Goal: Check status: Check status

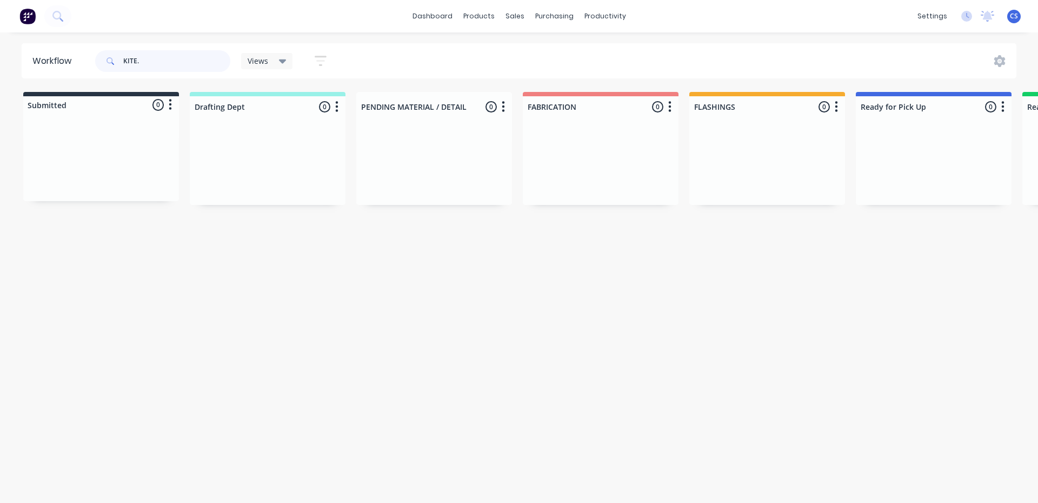
drag, startPoint x: 150, startPoint y: 62, endPoint x: 95, endPoint y: 59, distance: 55.7
click at [95, 59] on div "KITE. Views Save new view None (Default) edit [PERSON_NAME] edit [PERSON_NAME] …" at bounding box center [215, 61] width 245 height 32
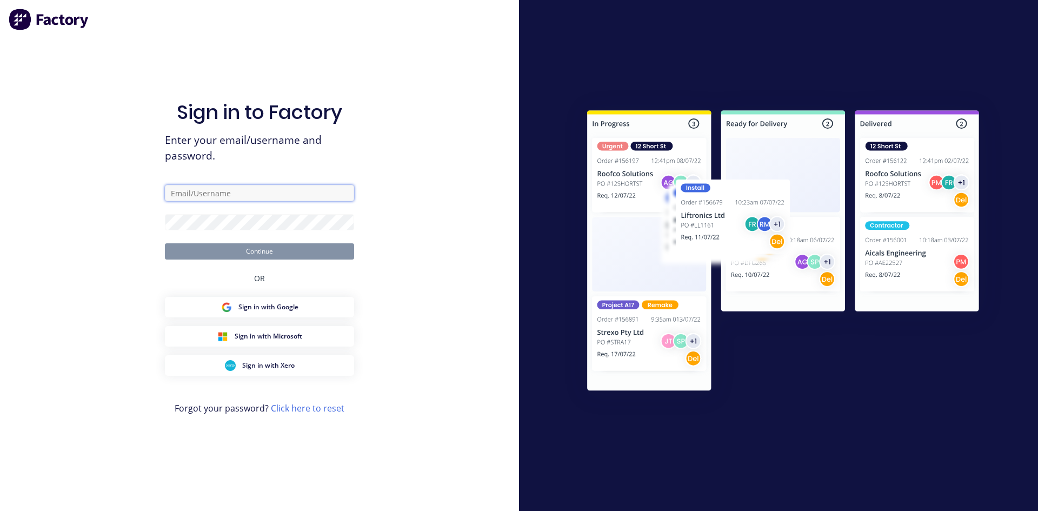
type input "[EMAIL_ADDRESS][DOMAIN_NAME]"
click at [247, 252] on button "Continue" at bounding box center [259, 251] width 189 height 16
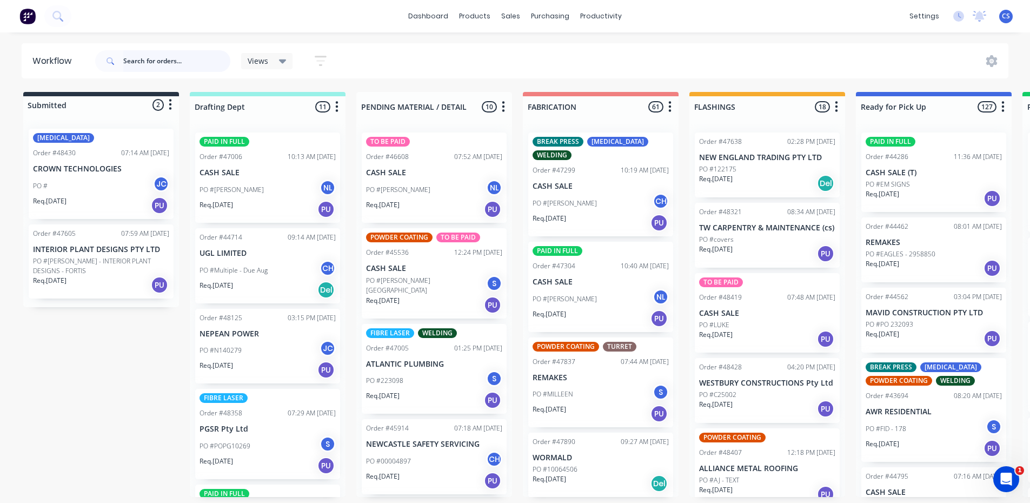
click at [187, 64] on input "text" at bounding box center [176, 61] width 107 height 22
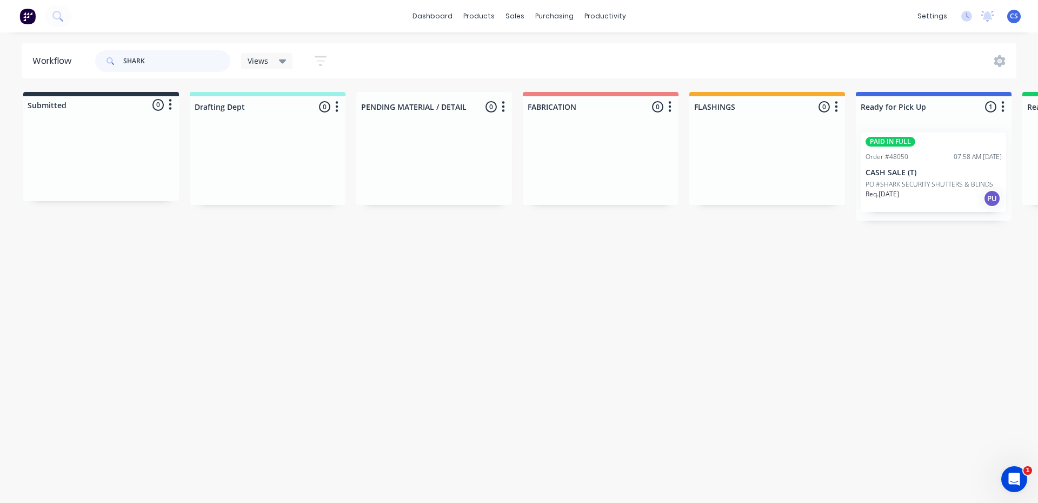
type input "SHARK"
click at [898, 182] on p "PO #SHARK SECURITY SHUTTERS & BLINDS" at bounding box center [929, 184] width 128 height 10
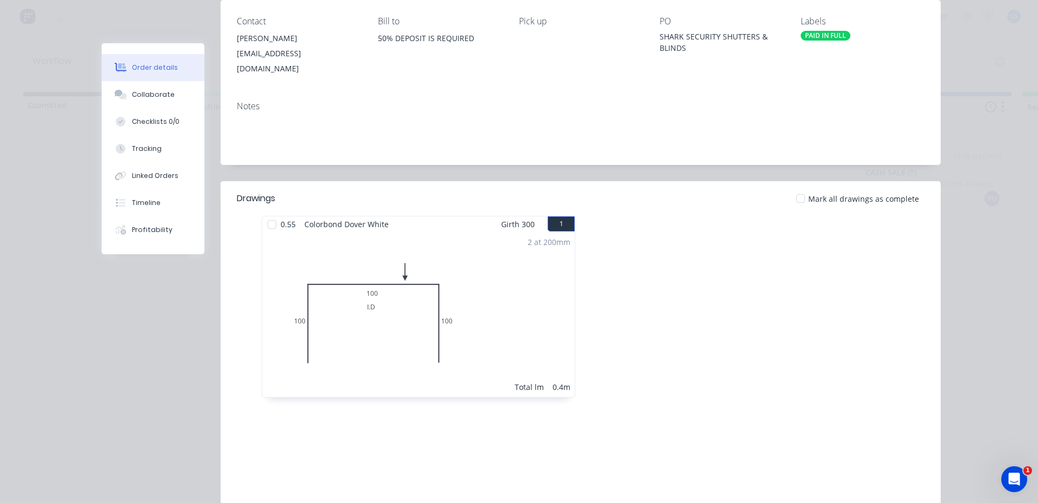
scroll to position [162, 0]
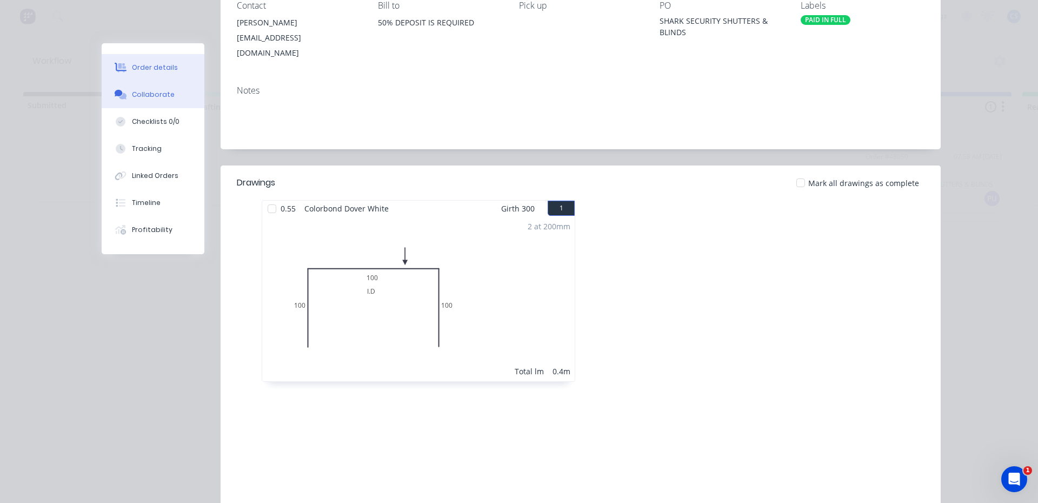
click at [152, 96] on div "Collaborate" at bounding box center [153, 95] width 43 height 10
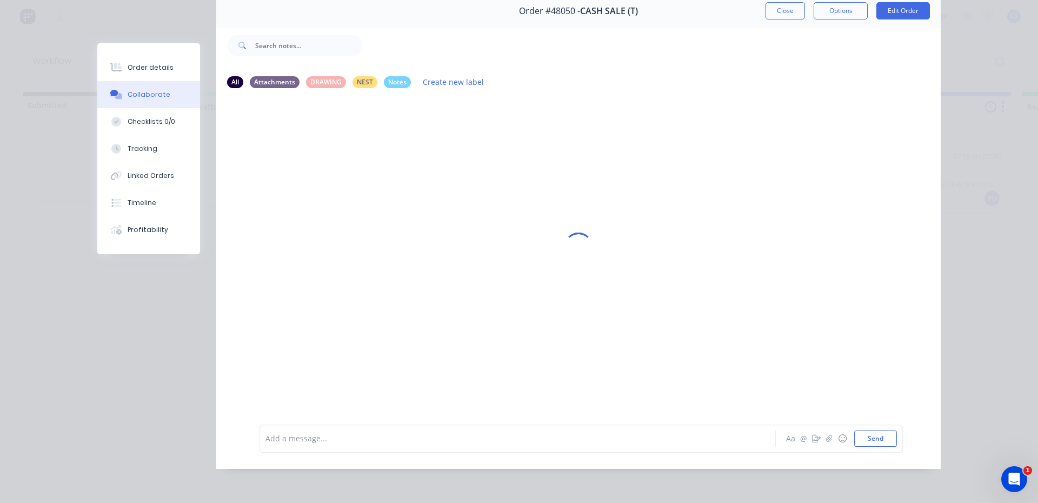
scroll to position [0, 0]
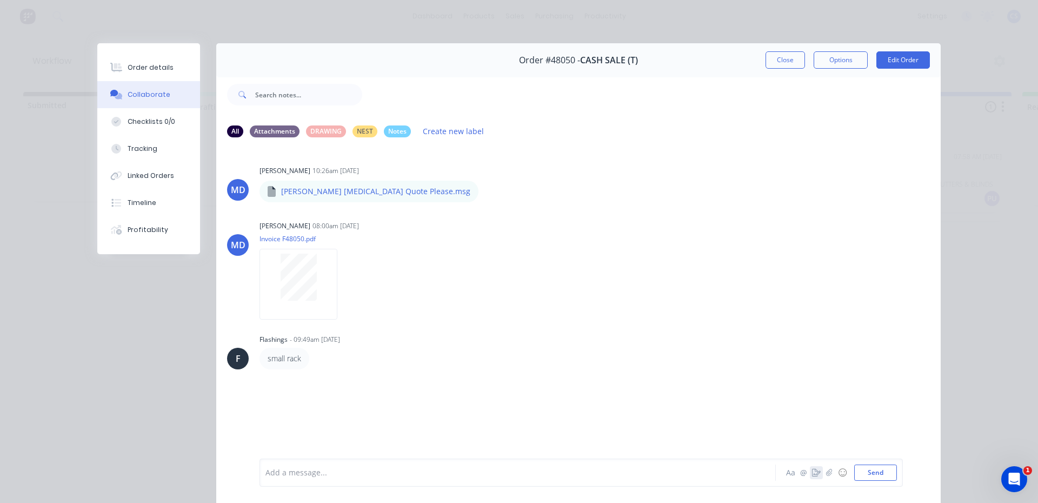
click at [813, 474] on icon "button" at bounding box center [816, 473] width 9 height 8
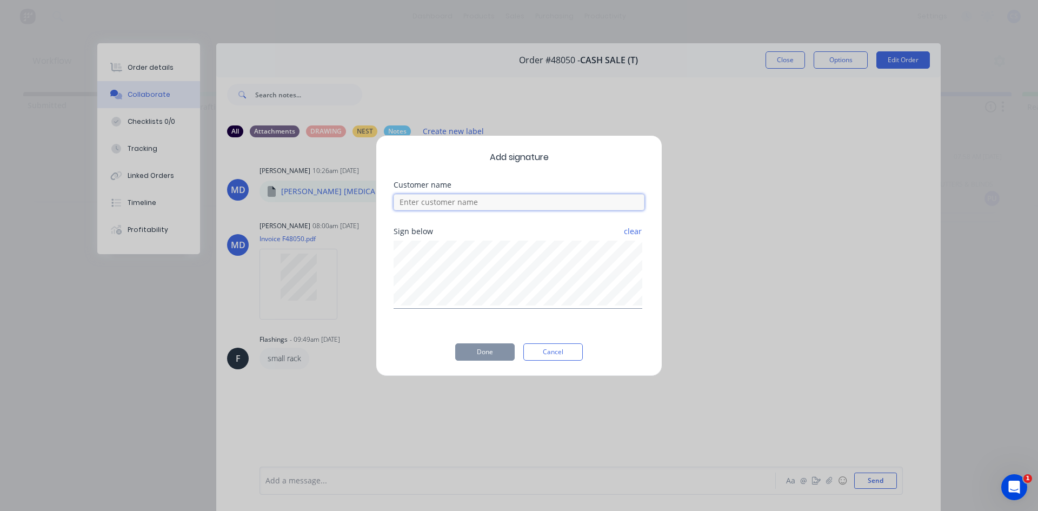
click at [495, 209] on input at bounding box center [519, 202] width 251 height 16
type input "[PERSON_NAME]"
click at [509, 354] on button "Done" at bounding box center [484, 351] width 59 height 17
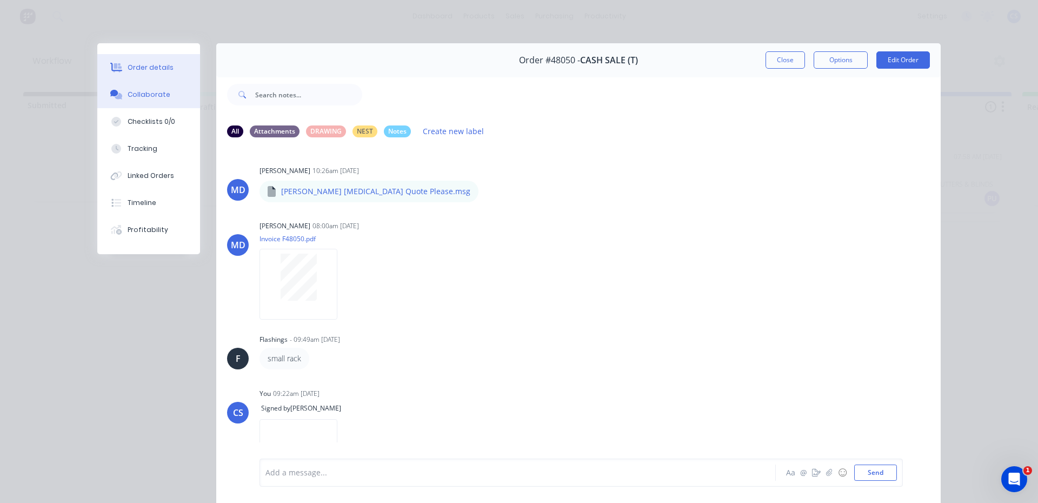
click at [178, 68] on button "Order details" at bounding box center [148, 67] width 103 height 27
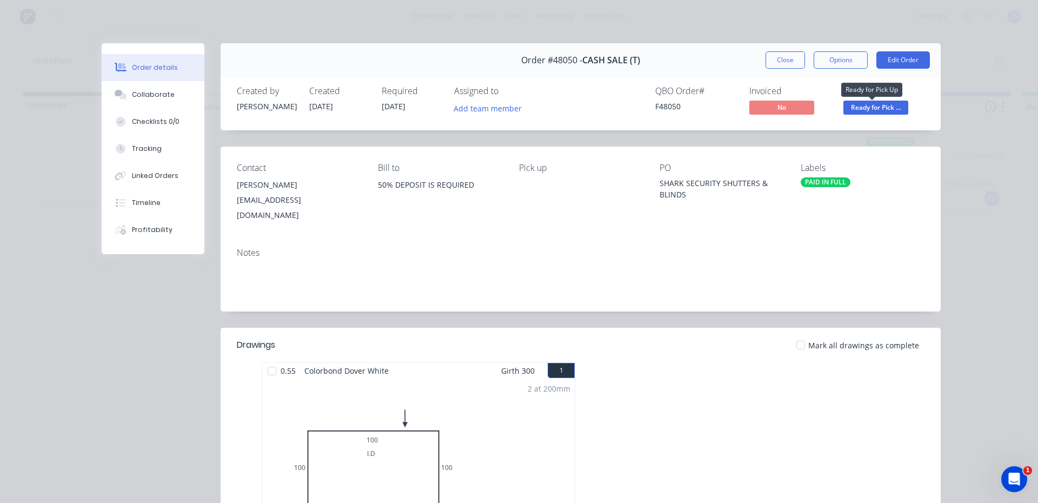
click at [878, 111] on span "Ready for Pick ..." at bounding box center [875, 108] width 65 height 14
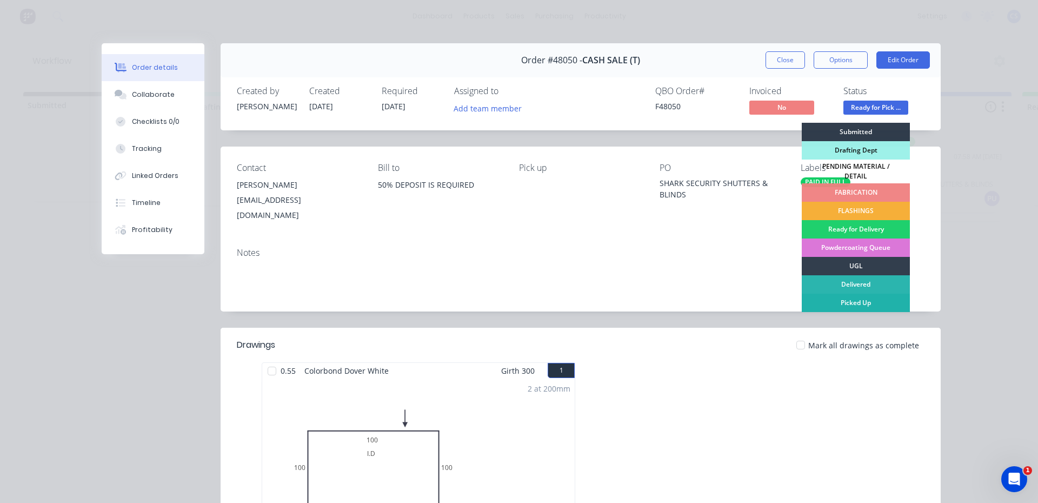
click at [869, 294] on div "Picked Up" at bounding box center [856, 303] width 108 height 18
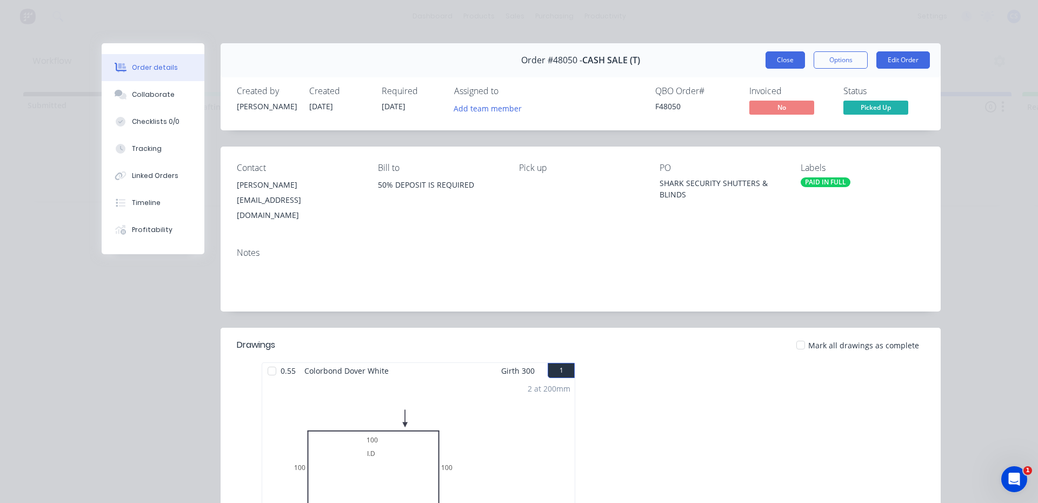
click at [783, 62] on button "Close" at bounding box center [784, 59] width 39 height 17
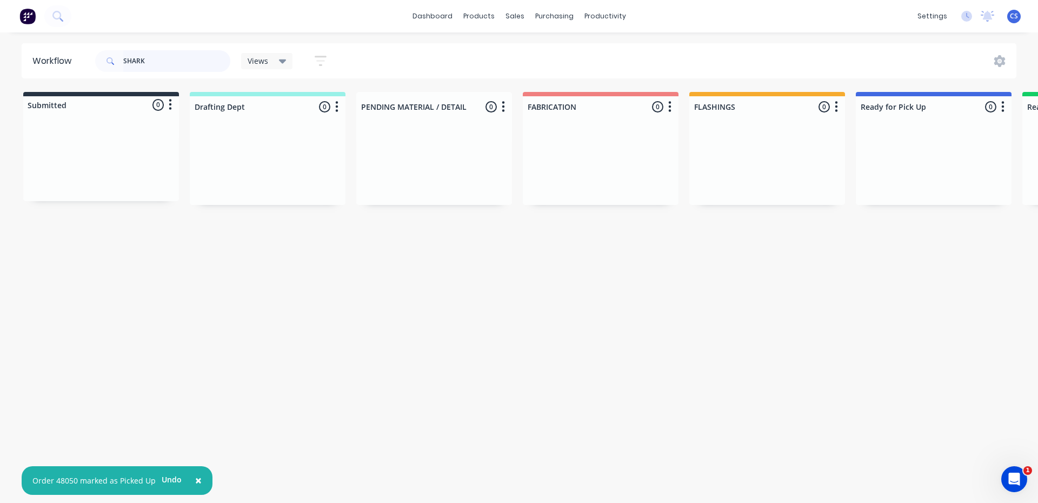
drag, startPoint x: 151, startPoint y: 58, endPoint x: 54, endPoint y: 49, distance: 97.8
click at [54, 49] on header "Workflow SHARK Views Save new view None (Default) edit [PERSON_NAME] edit [PERS…" at bounding box center [519, 60] width 995 height 35
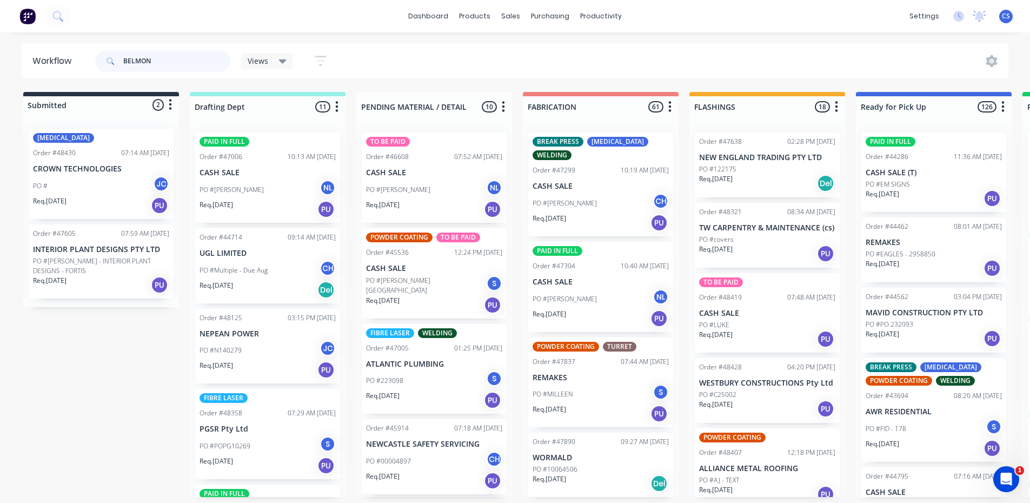
type input "BELMONT"
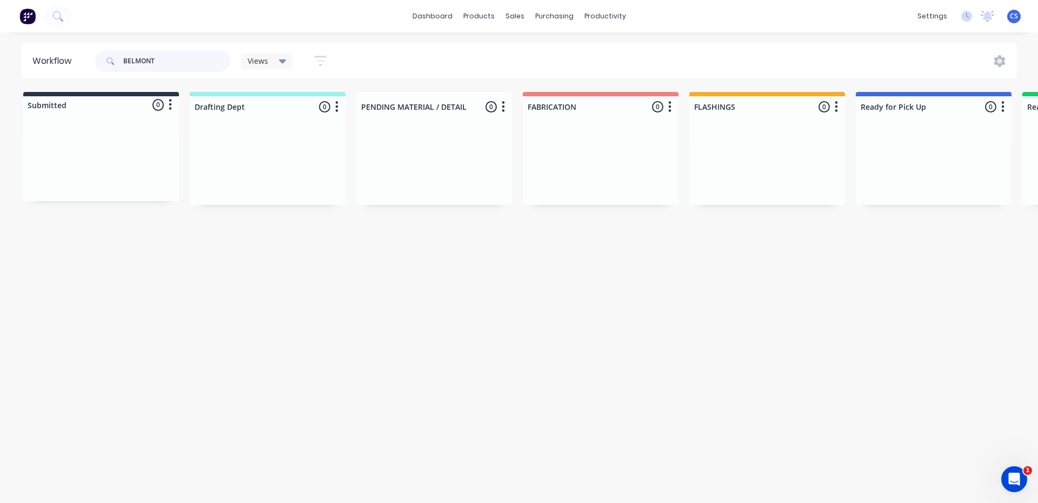
drag, startPoint x: 181, startPoint y: 66, endPoint x: 42, endPoint y: 51, distance: 140.2
click at [42, 51] on header "Workflow BELMONT Views Save new view None (Default) edit [PERSON_NAME] edit [PE…" at bounding box center [519, 60] width 995 height 35
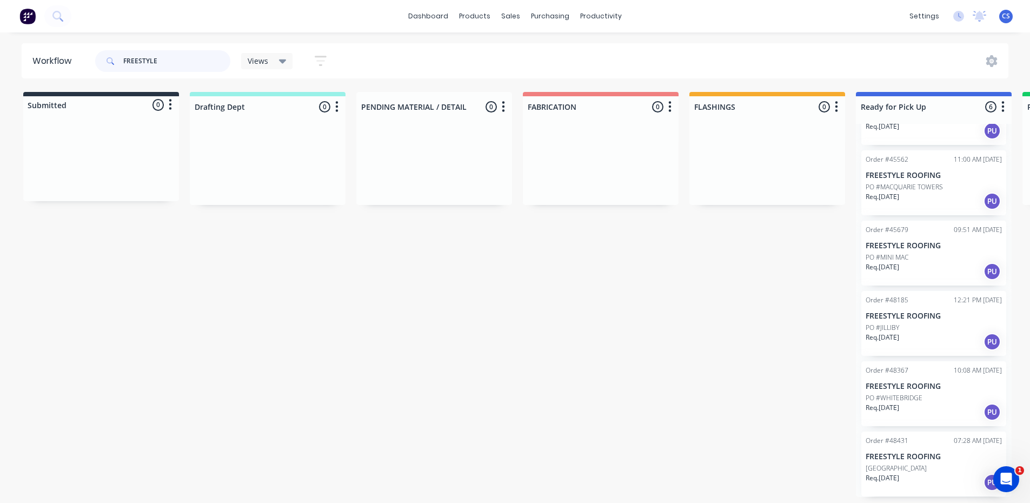
scroll to position [2, 0]
type input "FREESTYLE"
click at [913, 473] on div "Req. [DATE] PU" at bounding box center [933, 482] width 136 height 18
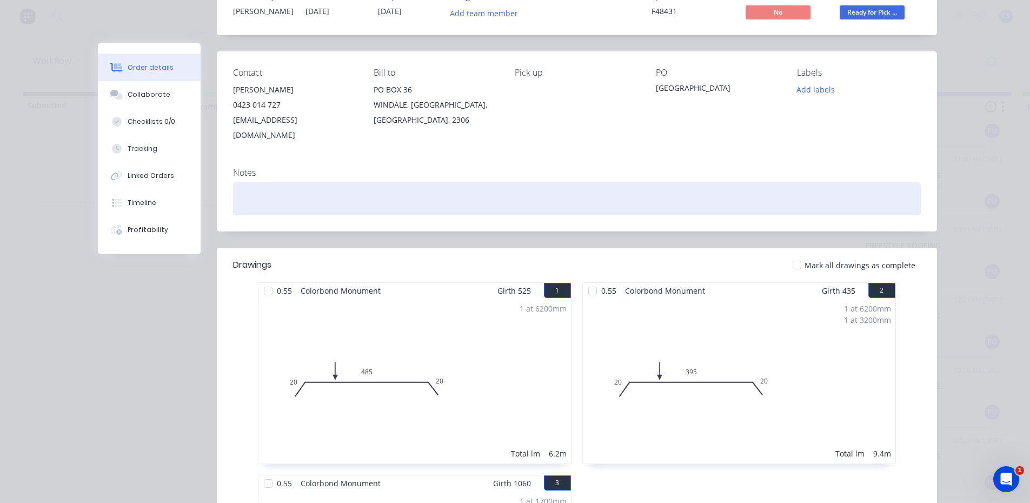
scroll to position [0, 0]
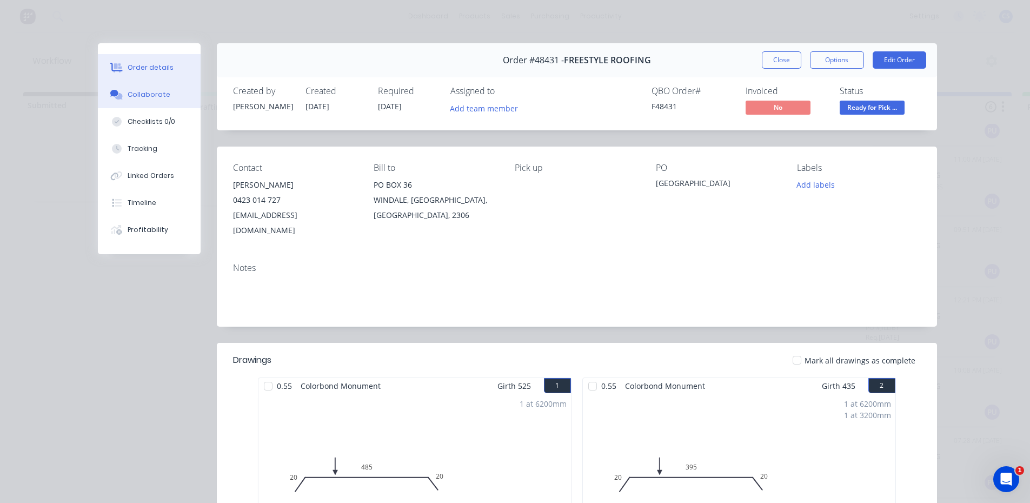
click at [154, 89] on button "Collaborate" at bounding box center [149, 94] width 103 height 27
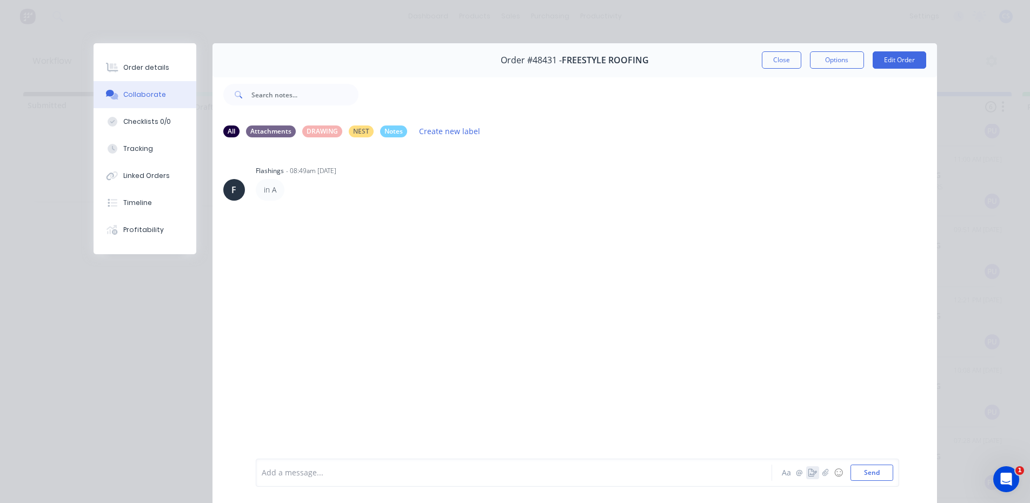
click at [806, 468] on button "button" at bounding box center [812, 472] width 13 height 13
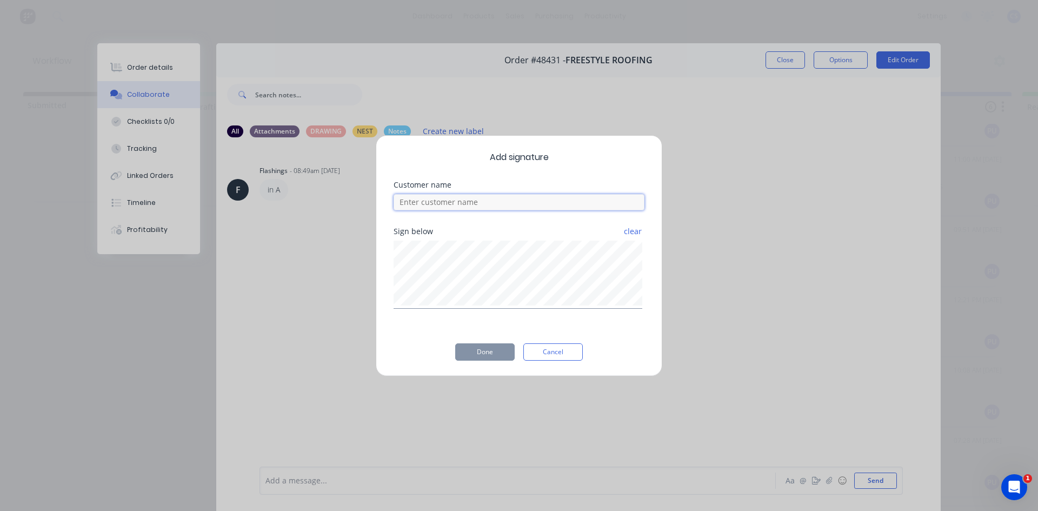
click at [421, 203] on input at bounding box center [519, 202] width 251 height 16
type input "[PERSON_NAME]"
click at [468, 359] on button "Done" at bounding box center [484, 351] width 59 height 17
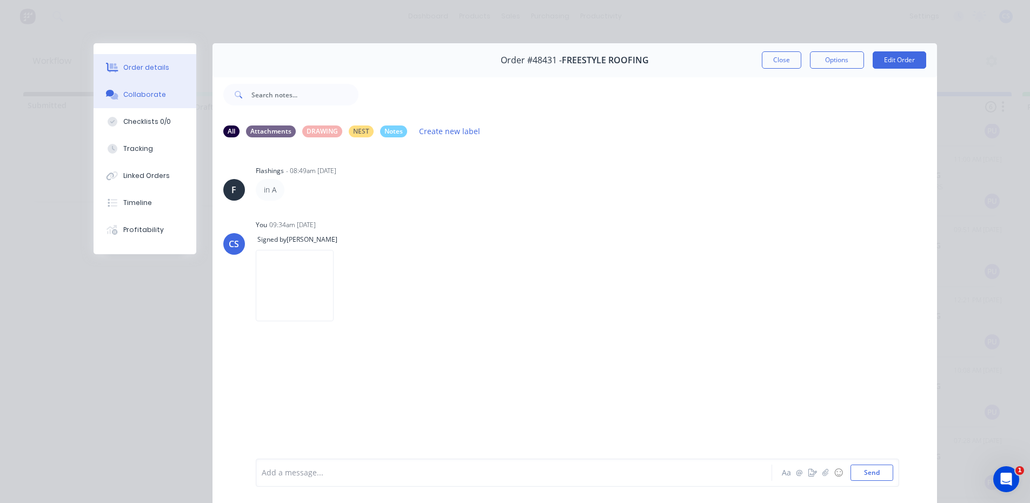
click at [110, 64] on icon at bounding box center [113, 67] width 9 height 9
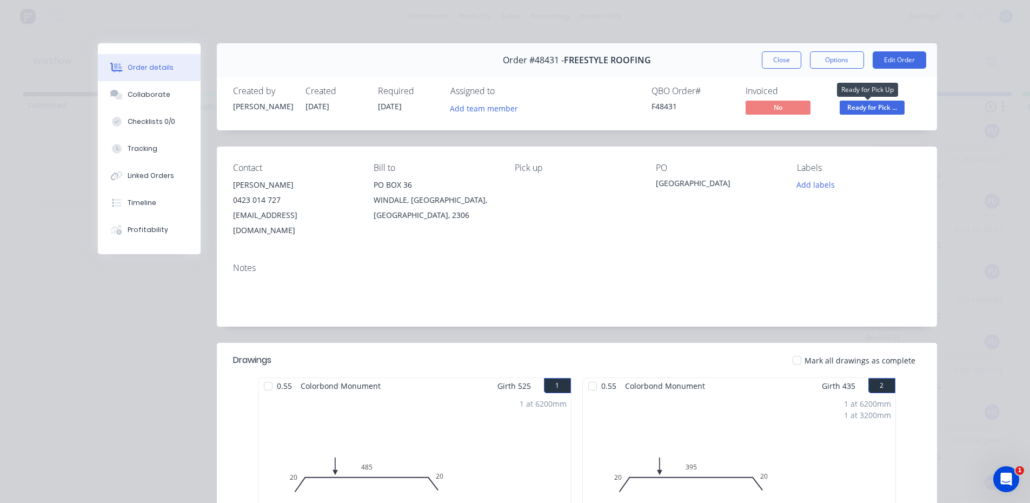
click at [872, 108] on span "Ready for Pick ..." at bounding box center [872, 108] width 65 height 14
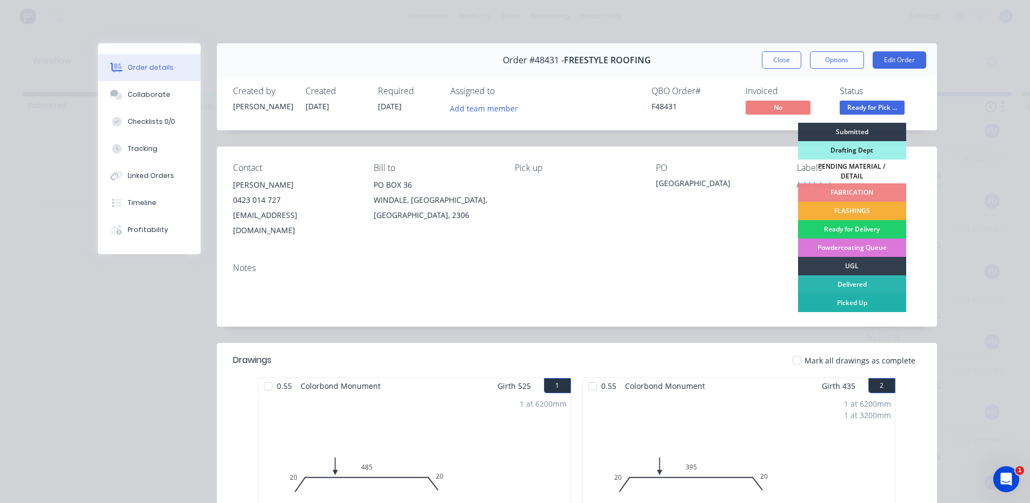
click at [852, 298] on div "Picked Up" at bounding box center [852, 303] width 108 height 18
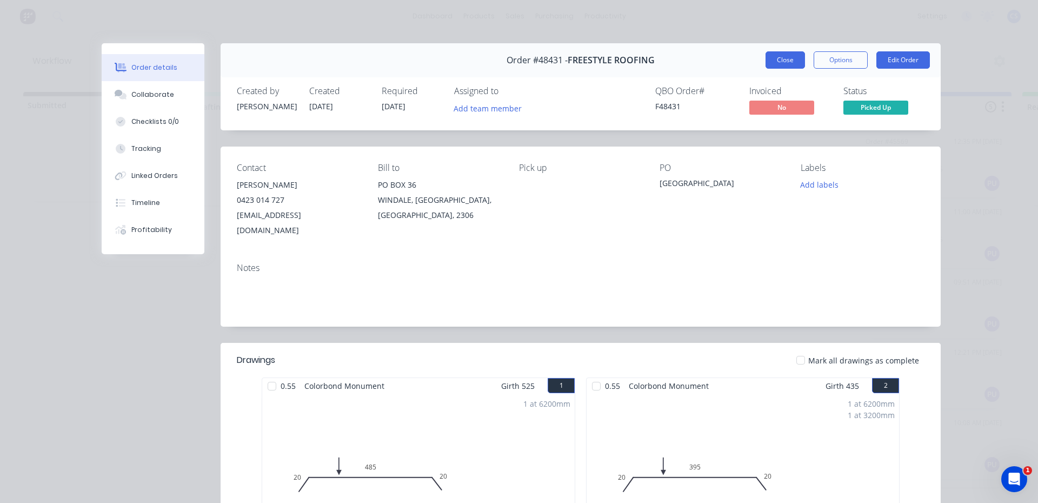
click at [786, 68] on button "Close" at bounding box center [784, 59] width 39 height 17
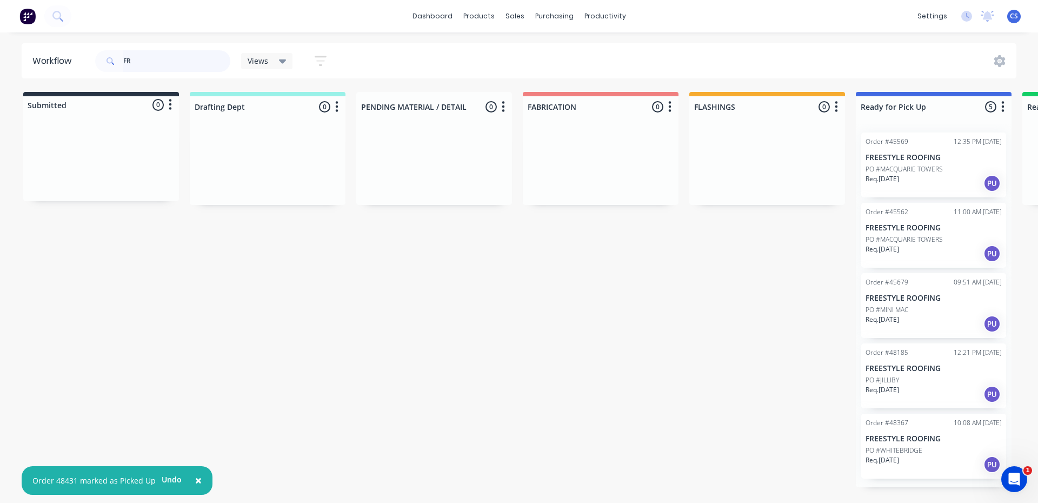
type input "F"
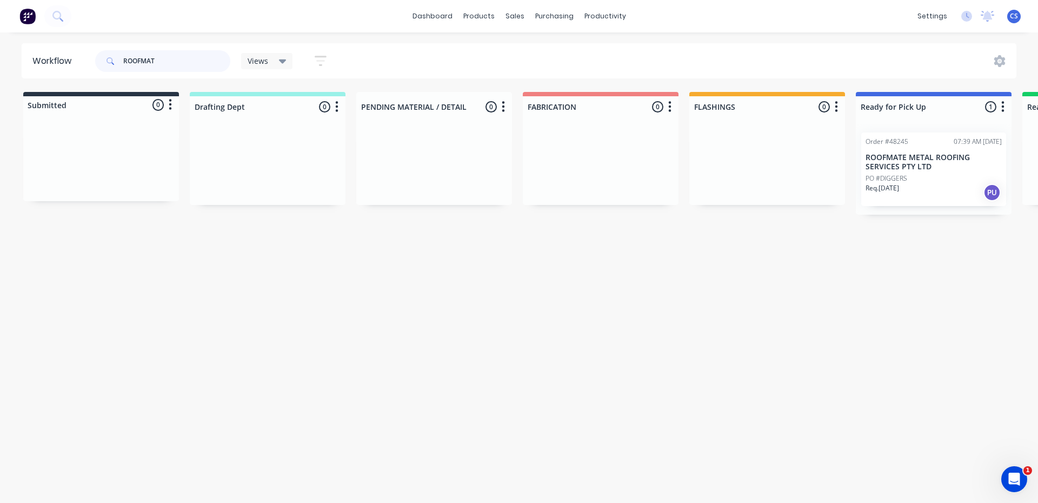
type input "ROOFMAT"
click at [934, 148] on div "Order #48245 07:39 AM [DATE] ROOFMATE METAL ROOFING SERVICES PTY LTD PO #DIGGER…" at bounding box center [933, 169] width 145 height 74
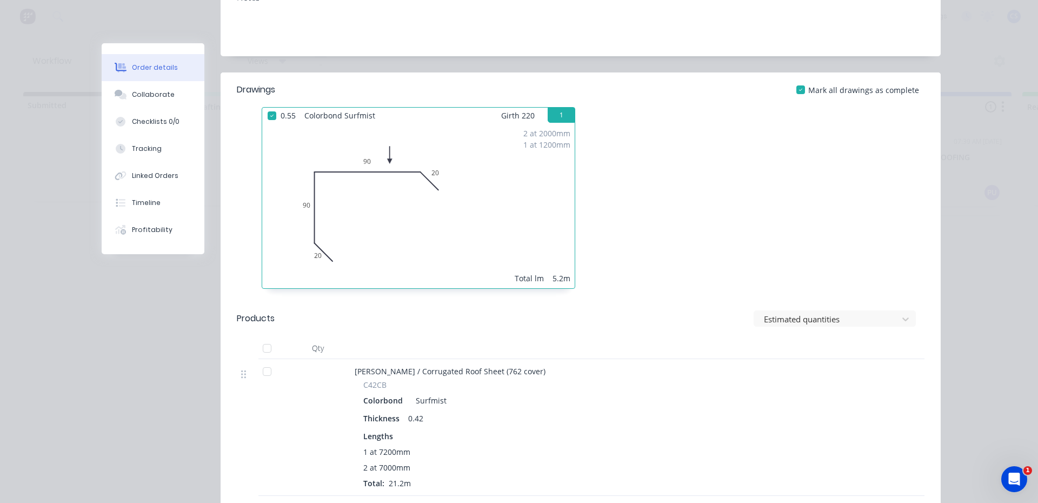
scroll to position [216, 0]
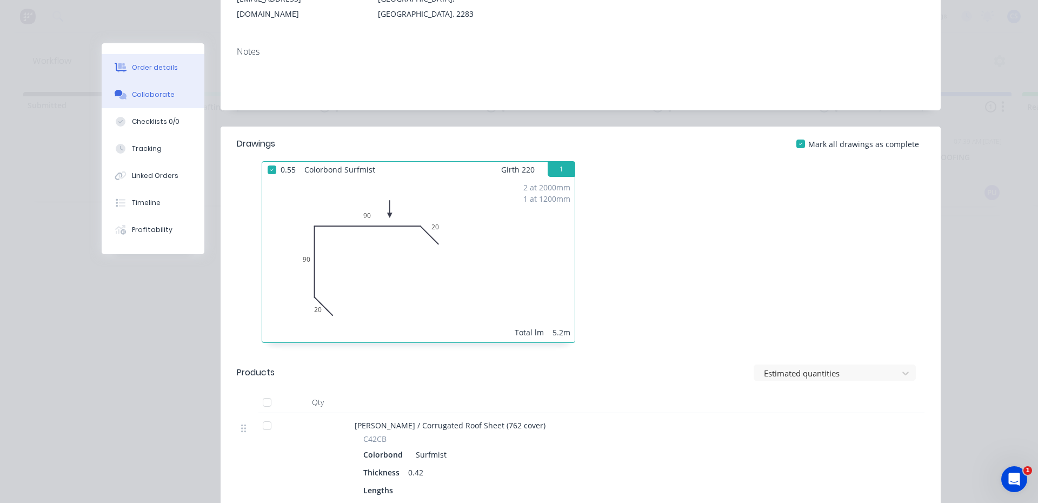
click at [151, 98] on div "Collaborate" at bounding box center [153, 95] width 43 height 10
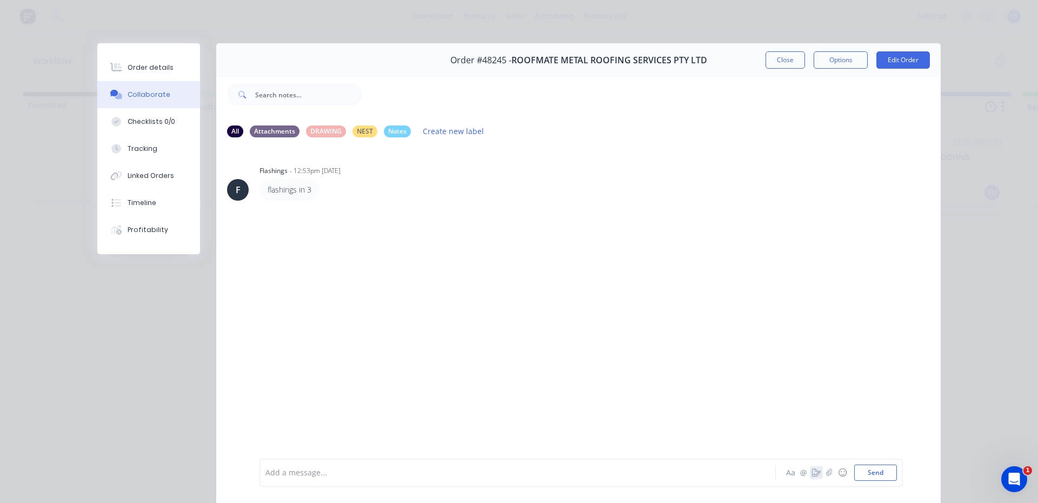
click at [812, 473] on icon "button" at bounding box center [816, 473] width 9 height 8
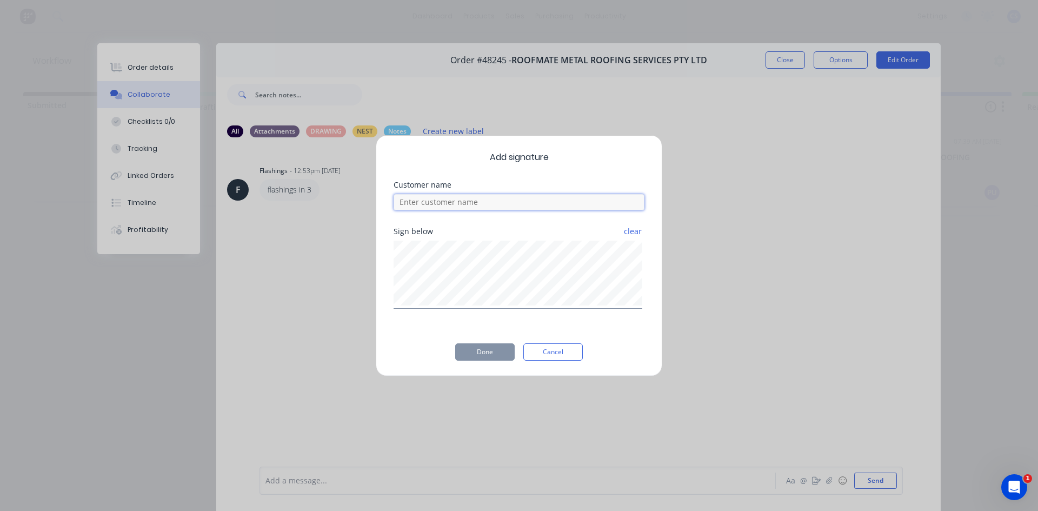
click at [464, 203] on input at bounding box center [519, 202] width 251 height 16
type input "[PERSON_NAME]"
click at [476, 358] on button "Done" at bounding box center [484, 351] width 59 height 17
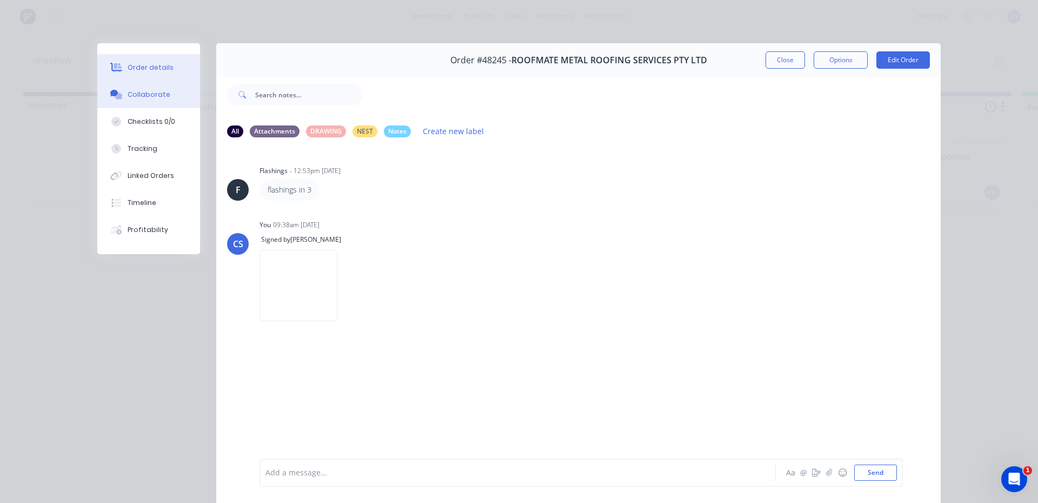
click at [138, 66] on div "Order details" at bounding box center [151, 68] width 46 height 10
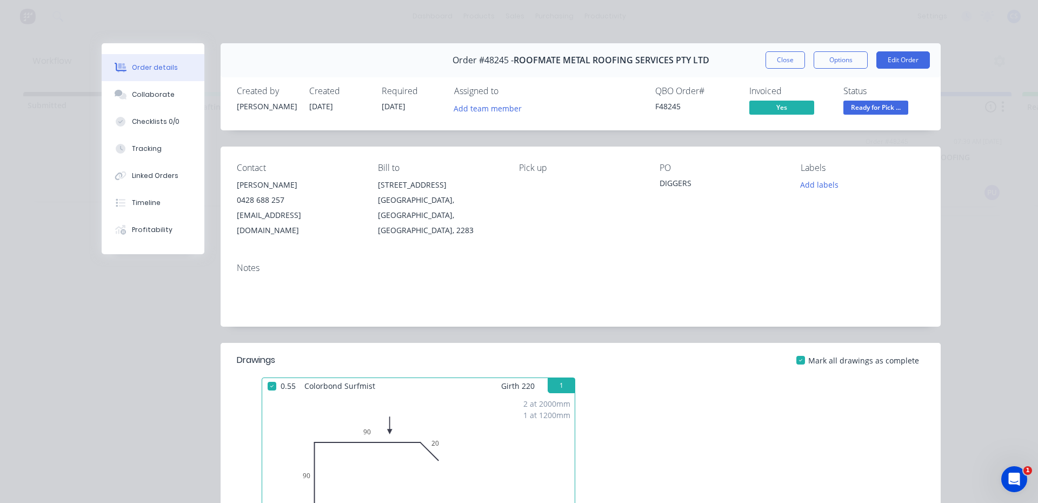
click at [872, 109] on span "Ready for Pick ..." at bounding box center [875, 108] width 65 height 14
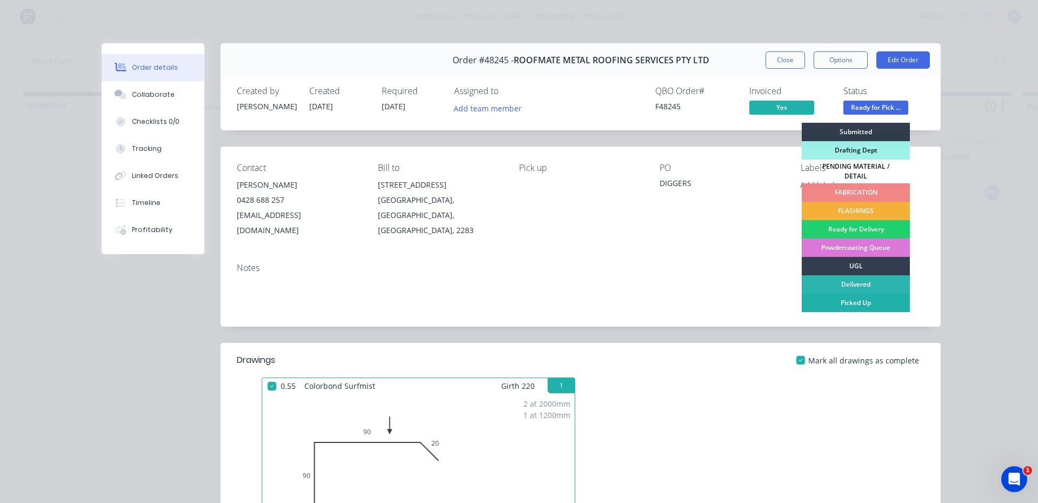
click at [837, 302] on div "Picked Up" at bounding box center [856, 303] width 108 height 18
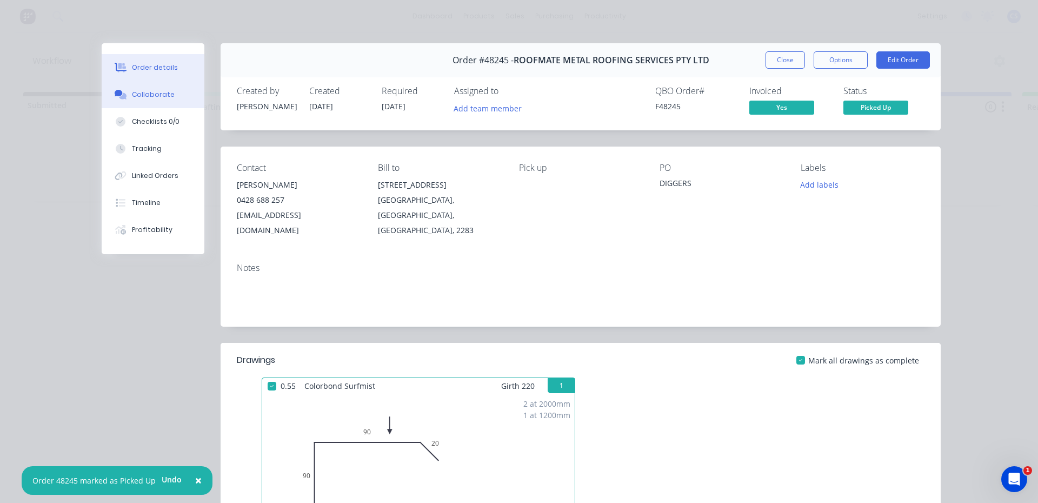
click at [121, 91] on icon at bounding box center [121, 95] width 12 height 10
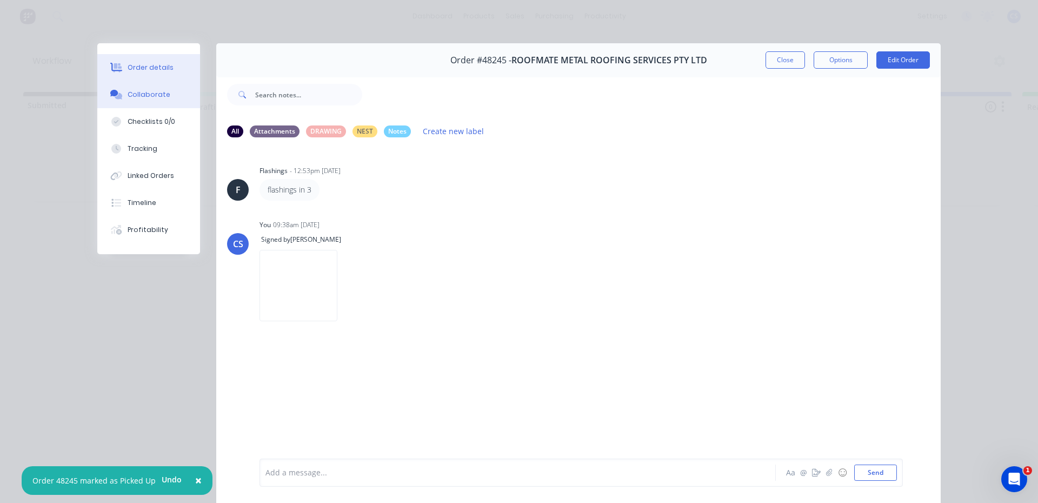
click at [176, 73] on button "Order details" at bounding box center [148, 67] width 103 height 27
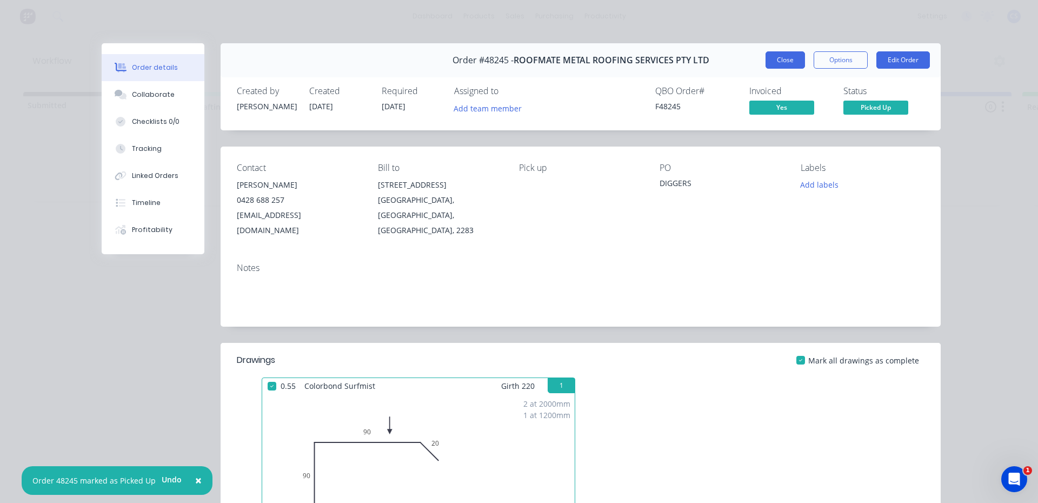
click at [774, 58] on button "Close" at bounding box center [784, 59] width 39 height 17
